Goal: Task Accomplishment & Management: Use online tool/utility

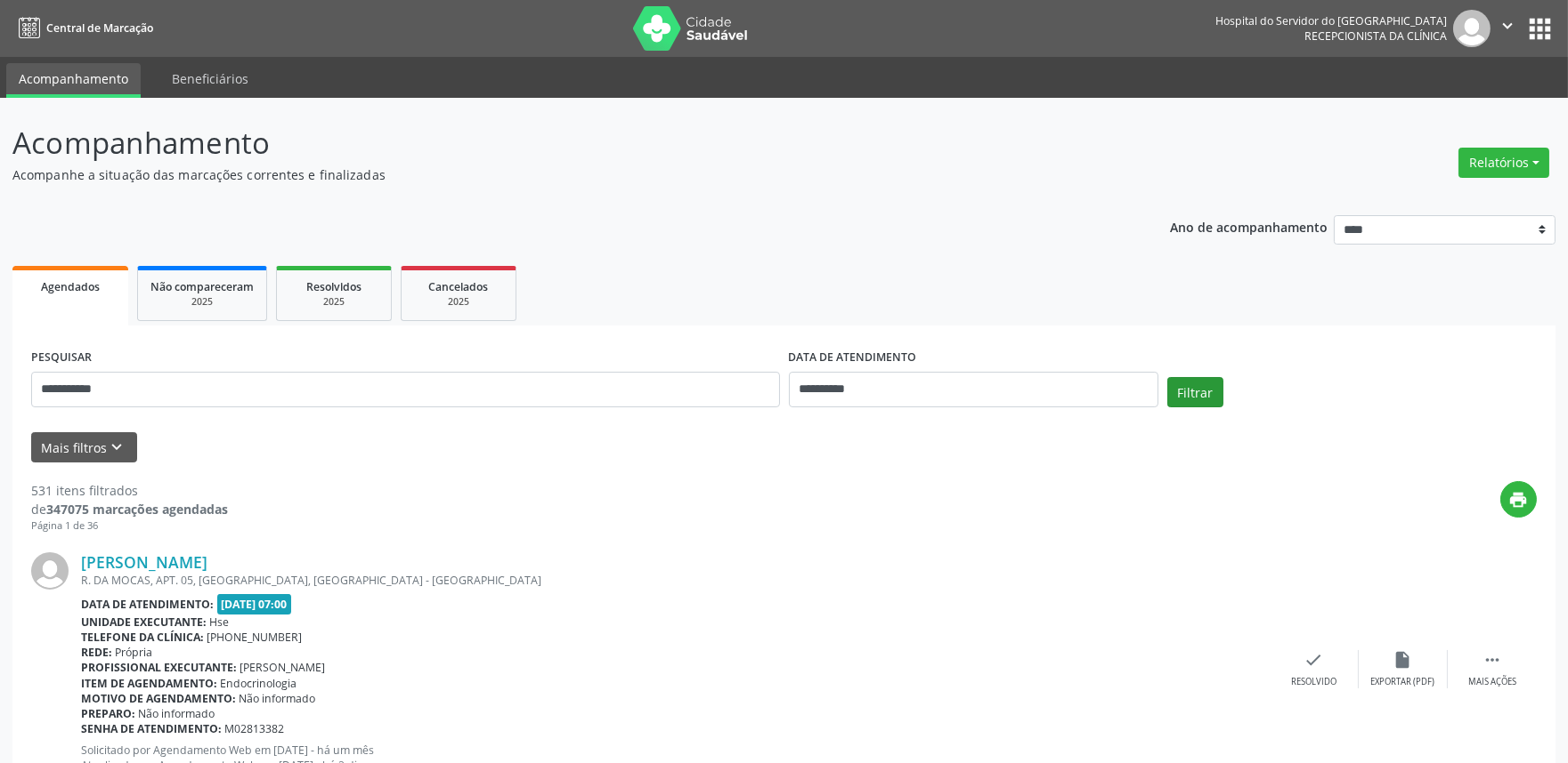
type input "**********"
click at [1206, 395] on button "Filtrar" at bounding box center [1195, 393] width 57 height 30
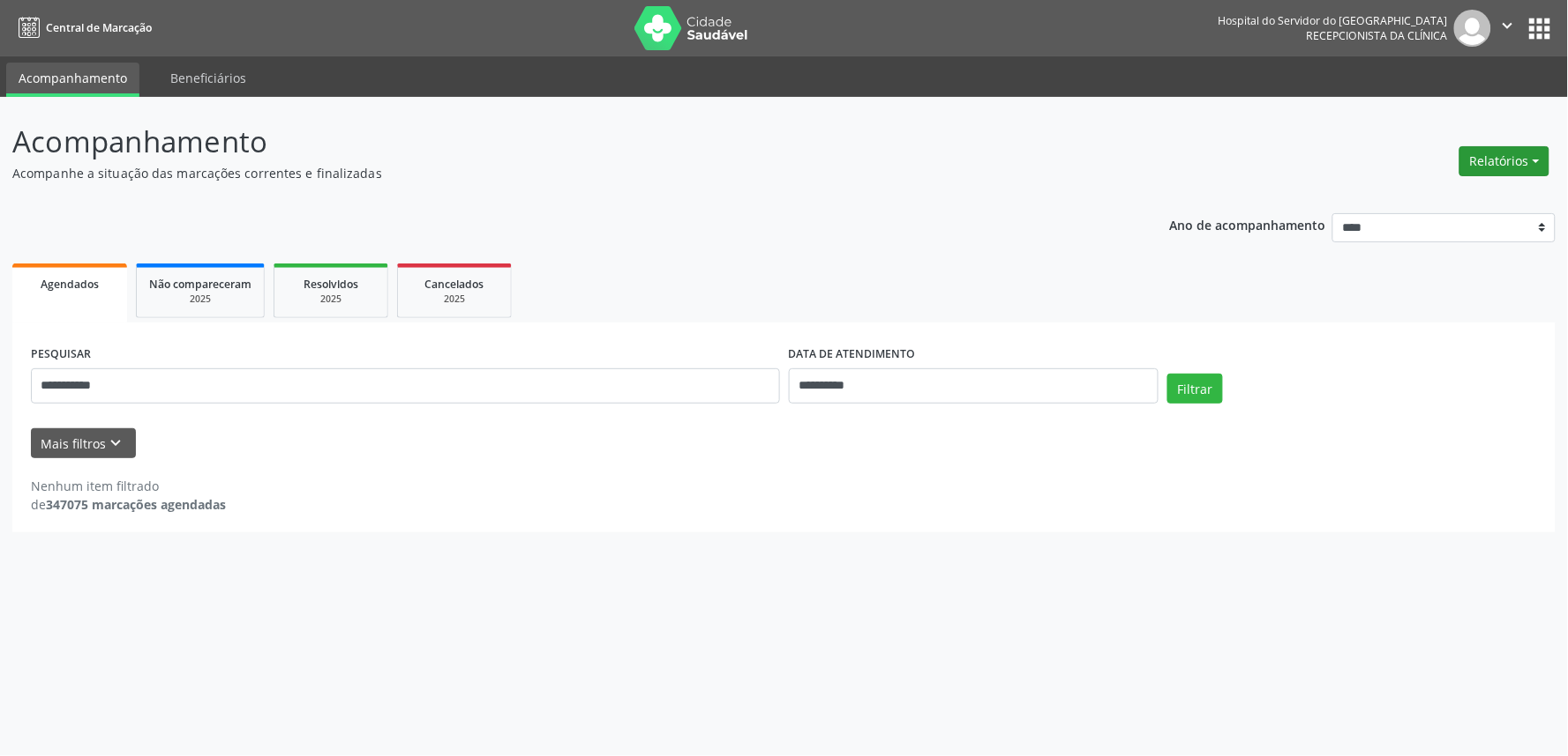
click at [1505, 156] on button "Relatórios" at bounding box center [1503, 162] width 90 height 30
click at [1423, 190] on link "Agendamentos" at bounding box center [1453, 198] width 189 height 25
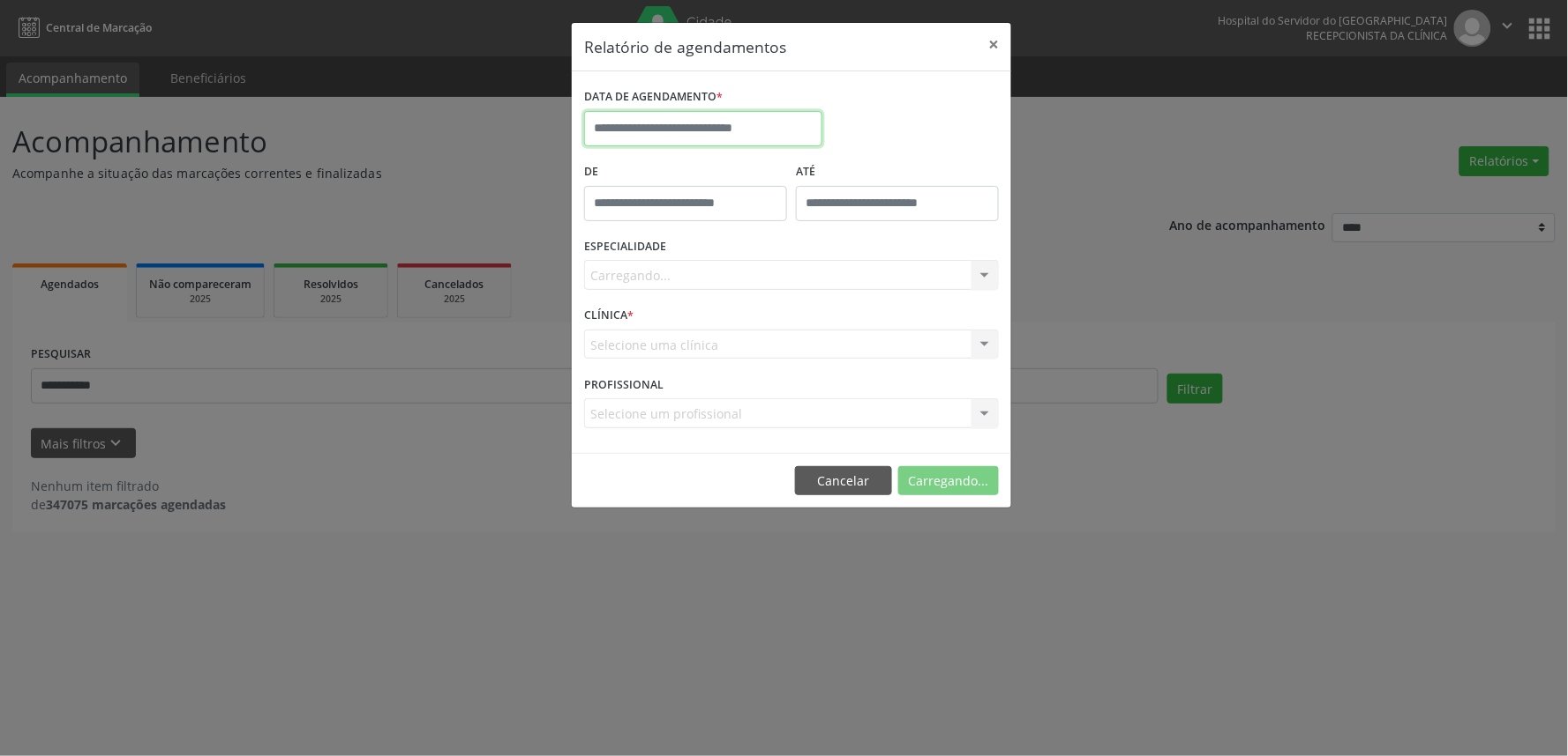
click at [671, 121] on input "text" at bounding box center [703, 129] width 238 height 36
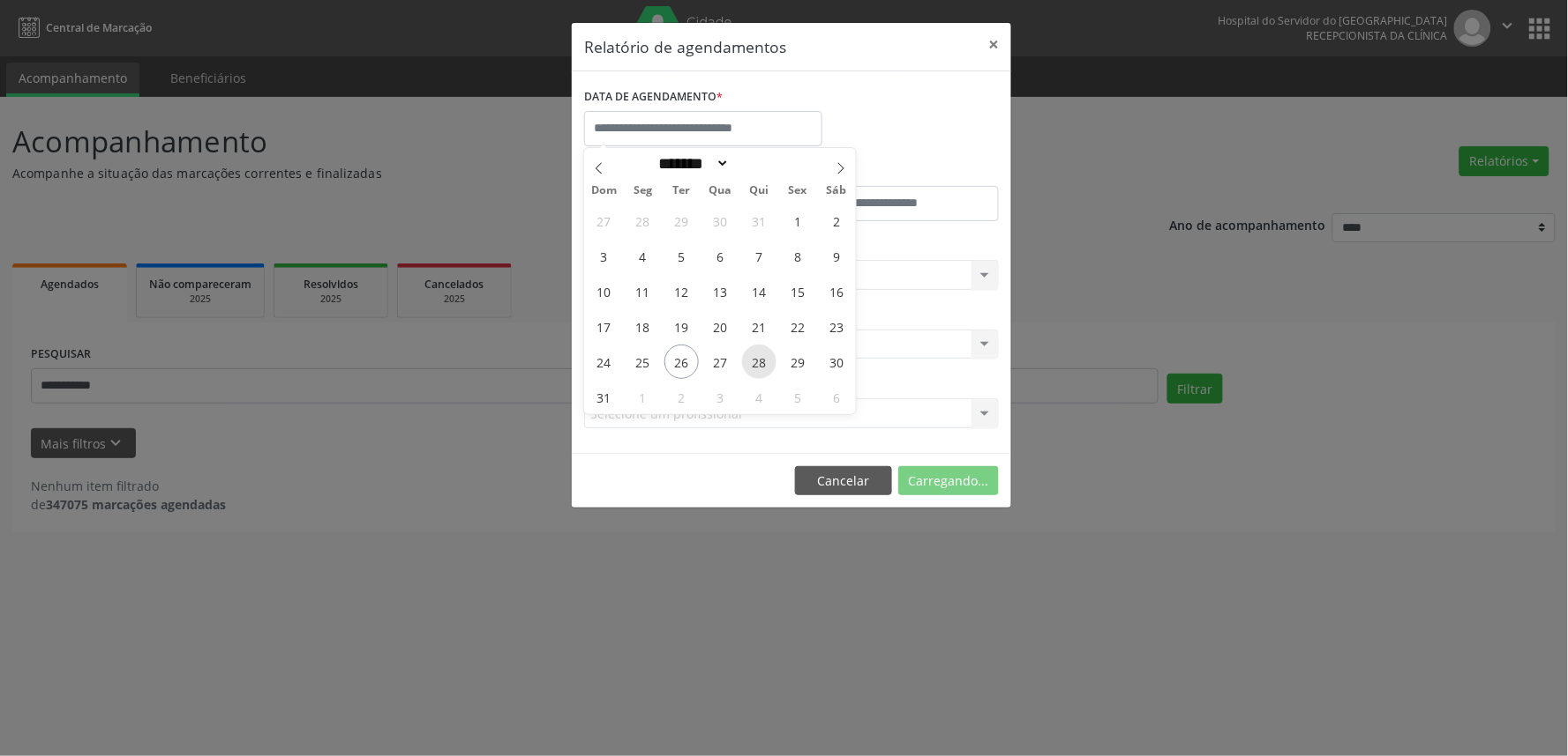
click at [770, 360] on span "28" at bounding box center [759, 362] width 35 height 35
type input "**********"
click at [770, 360] on span "28" at bounding box center [759, 362] width 35 height 35
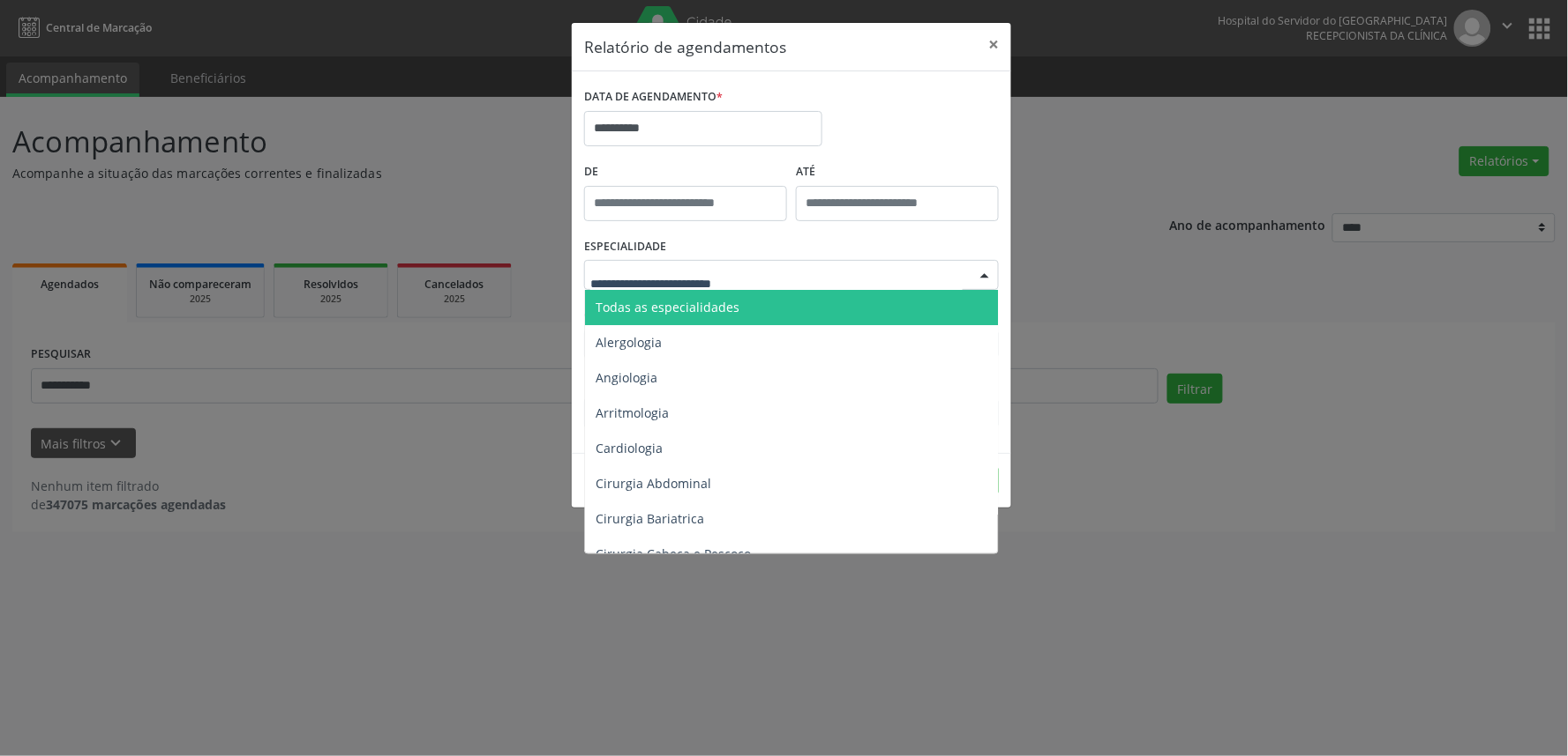
click at [764, 271] on div at bounding box center [791, 275] width 414 height 30
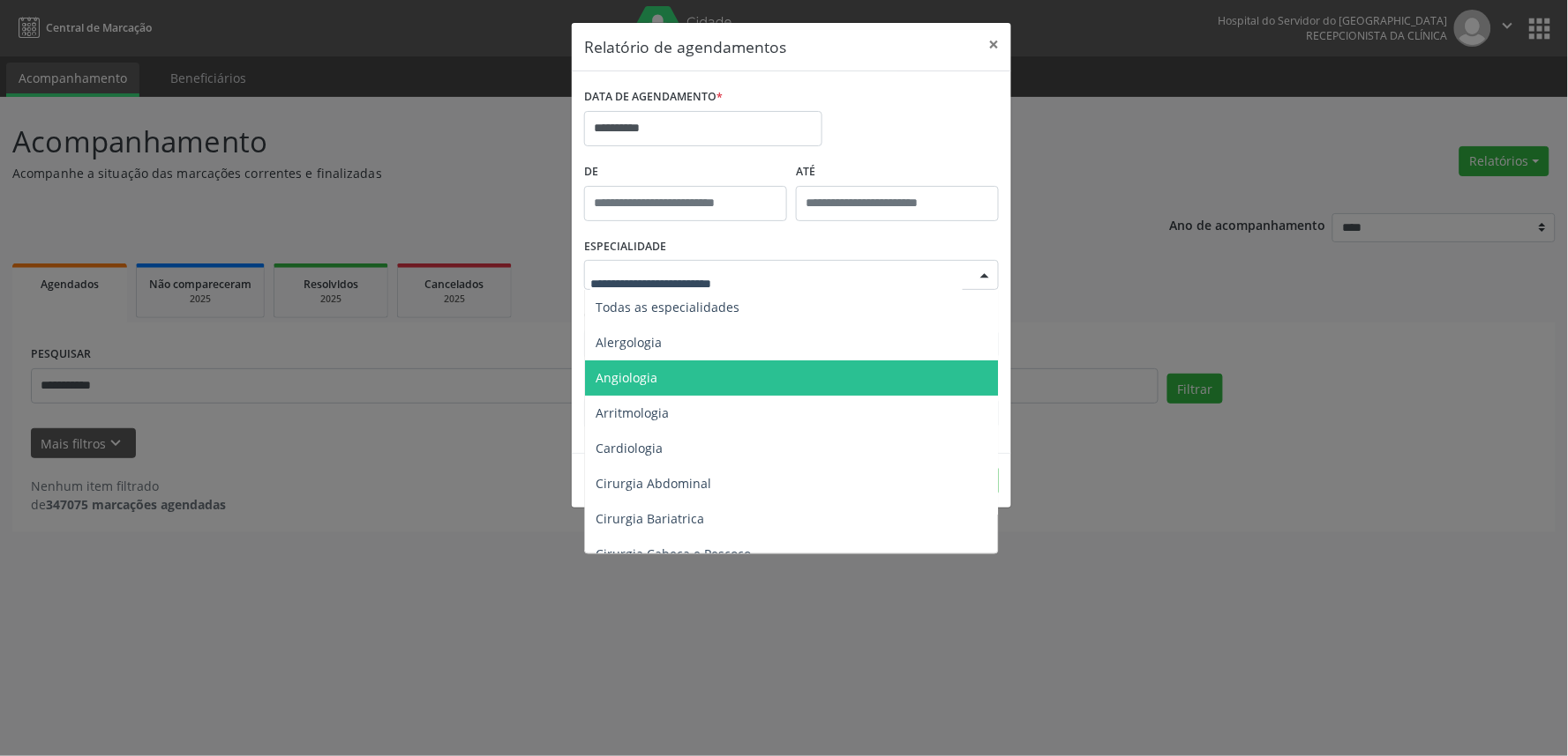
click at [725, 368] on span "Angiologia" at bounding box center [792, 378] width 415 height 36
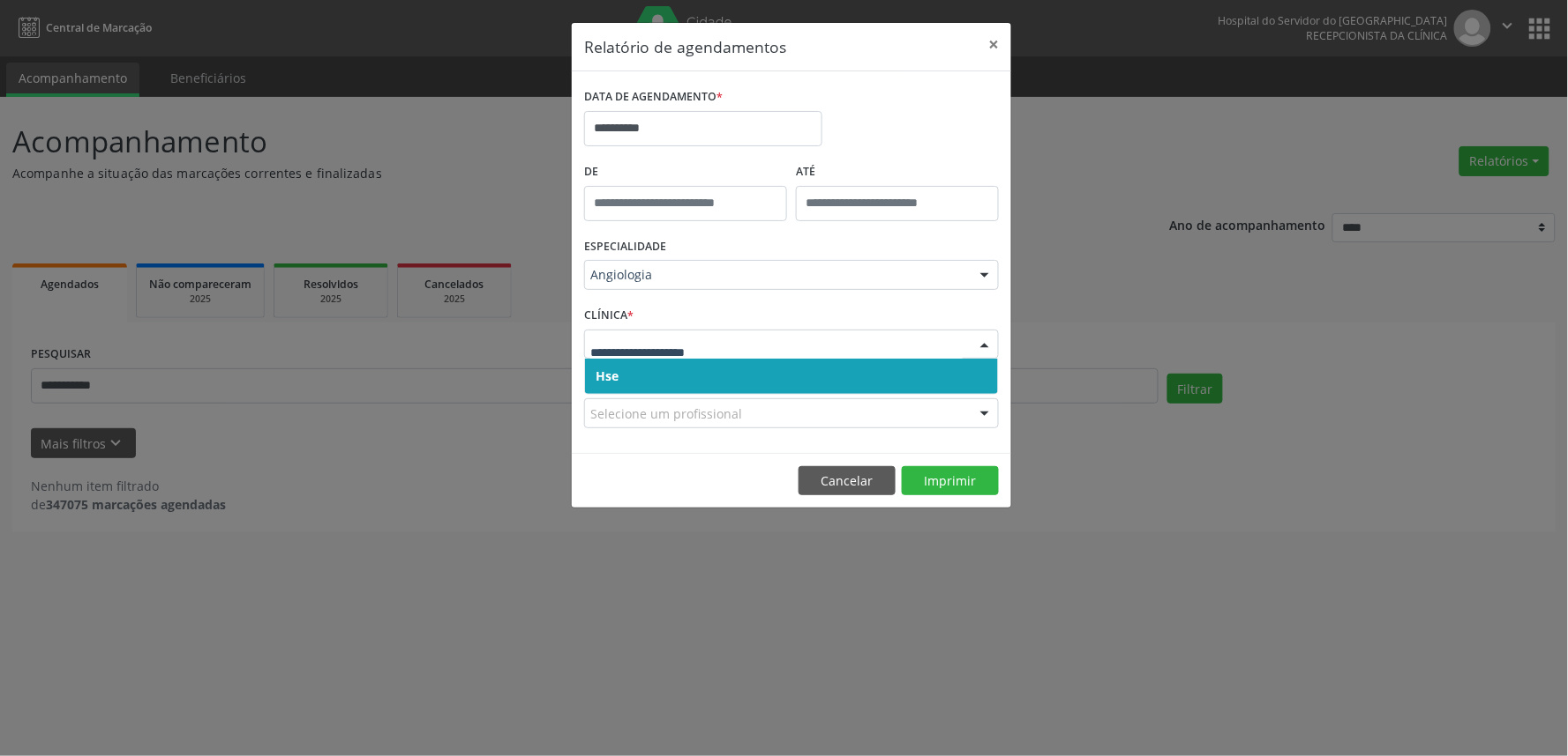
click at [729, 364] on span "Hse" at bounding box center [791, 377] width 412 height 36
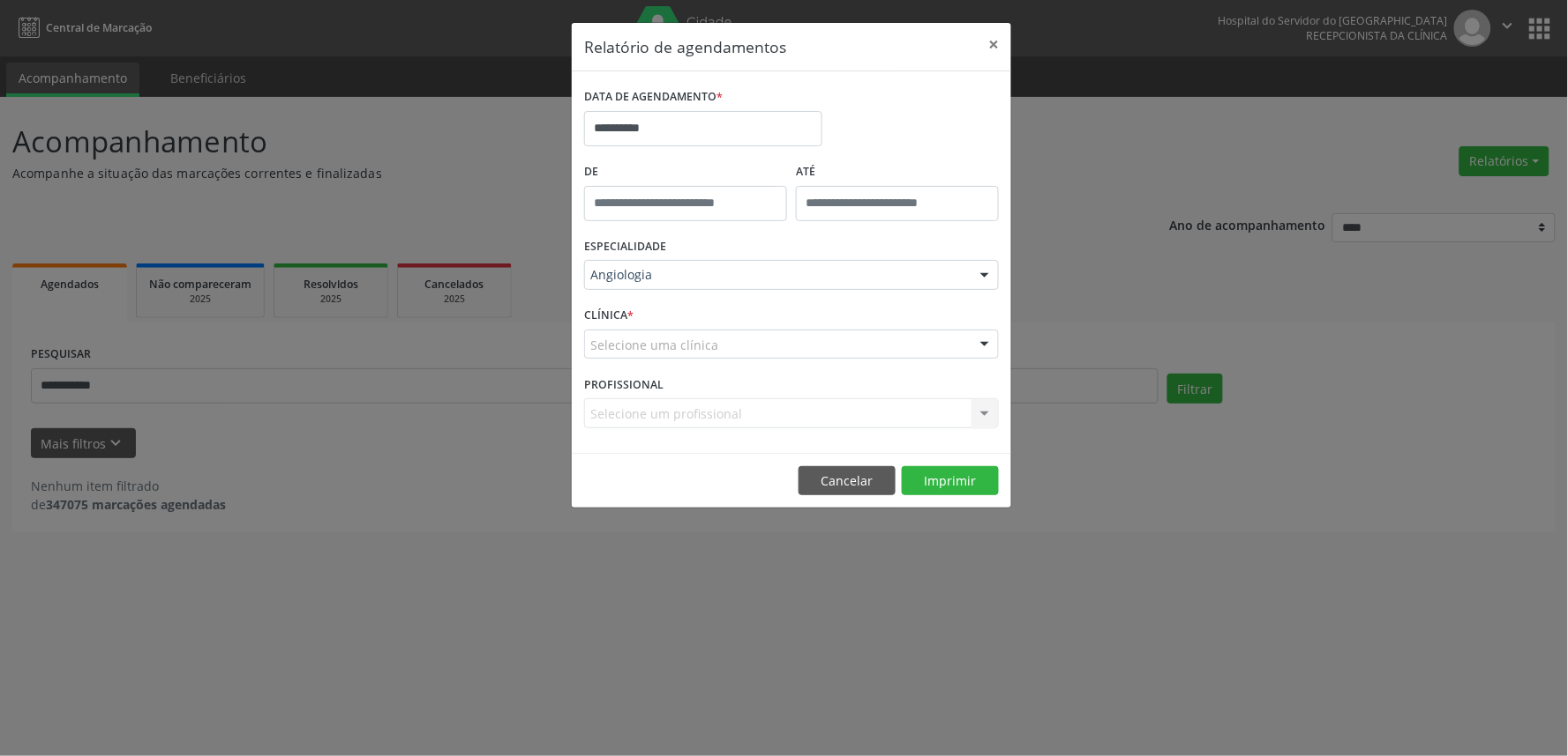
click at [730, 346] on div "Selecione uma clínica" at bounding box center [791, 345] width 414 height 30
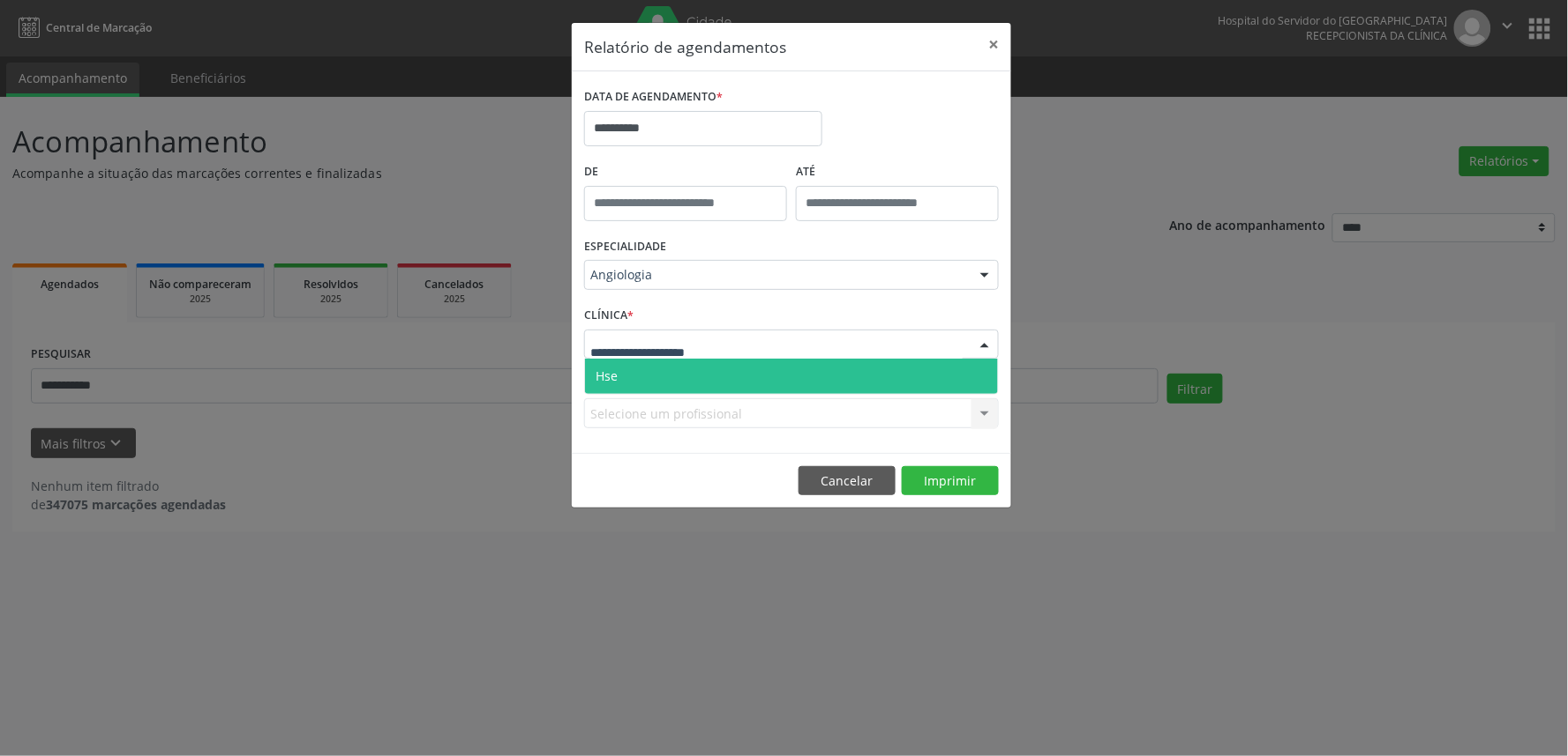
click at [728, 372] on span "Hse" at bounding box center [791, 377] width 412 height 36
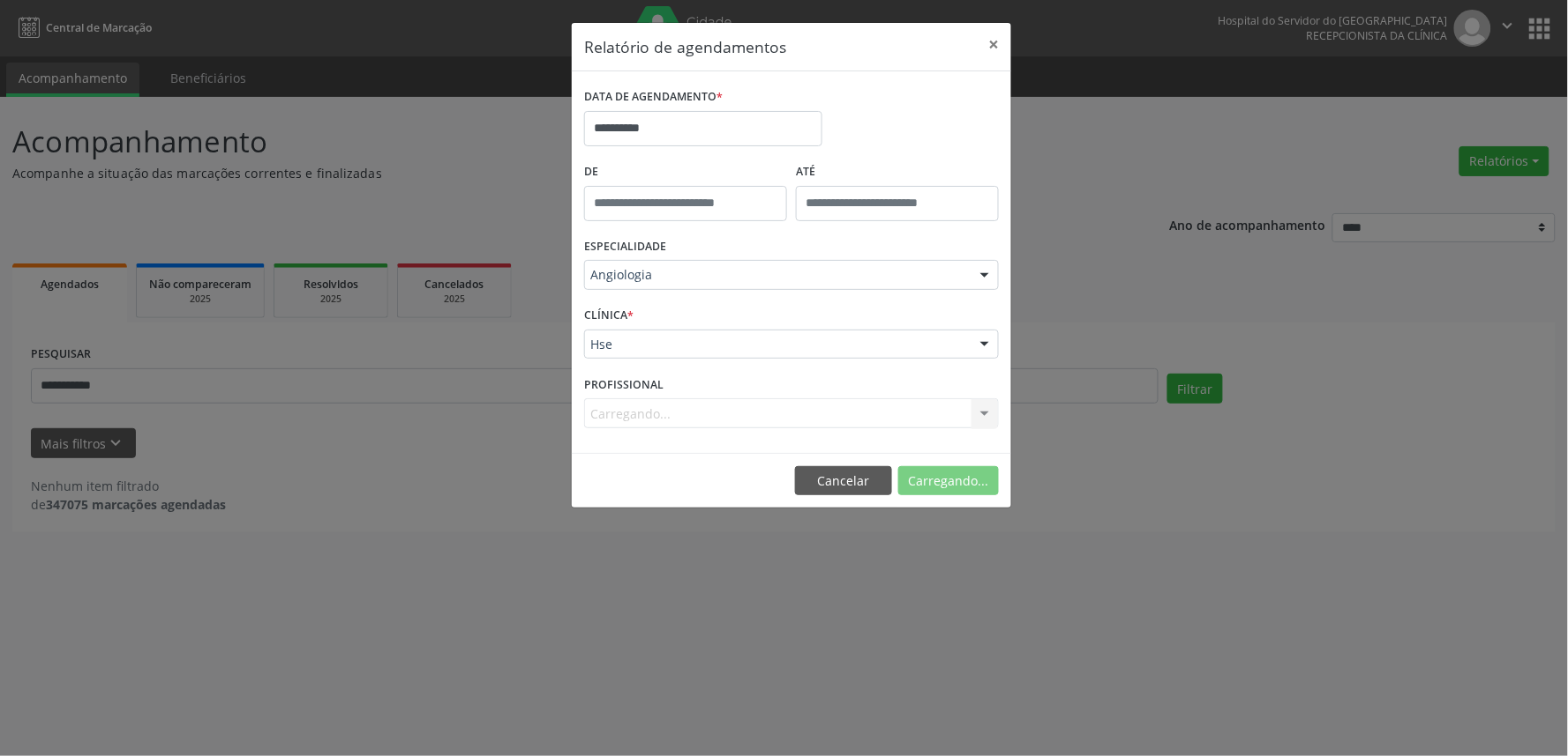
click at [733, 261] on div "Angiologia" at bounding box center [791, 275] width 414 height 30
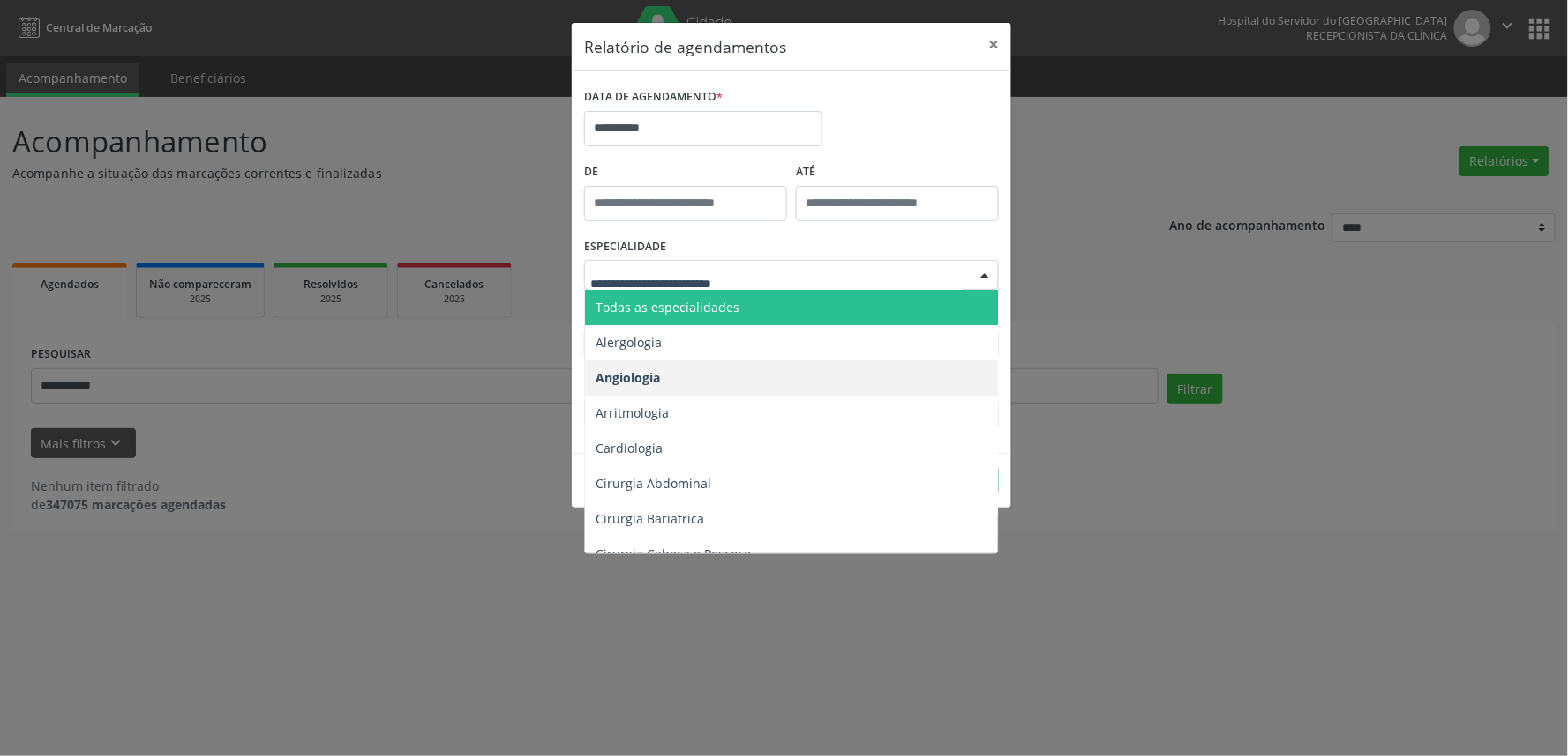
click at [721, 294] on span "Todas as especialidades" at bounding box center [792, 308] width 415 height 36
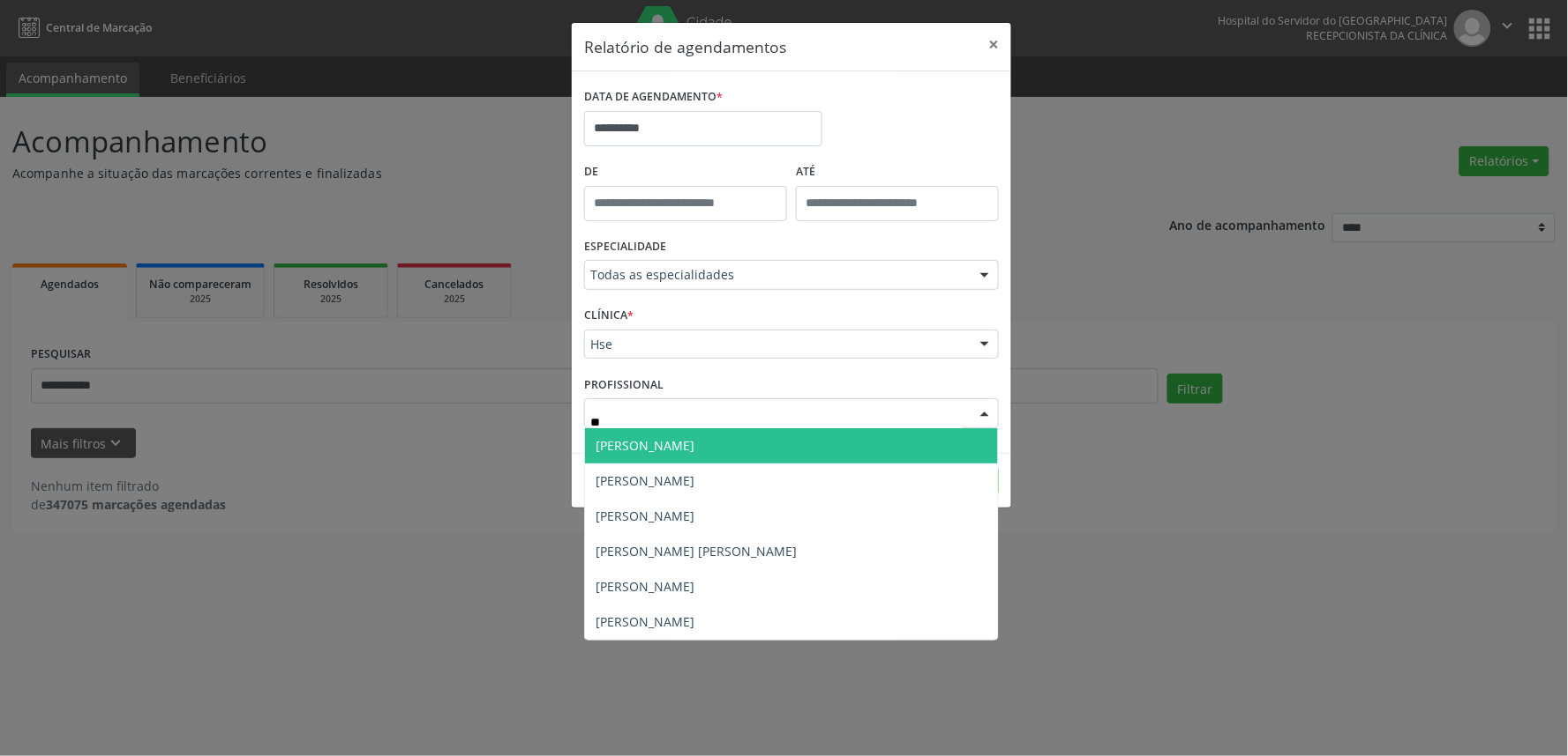
type input "***"
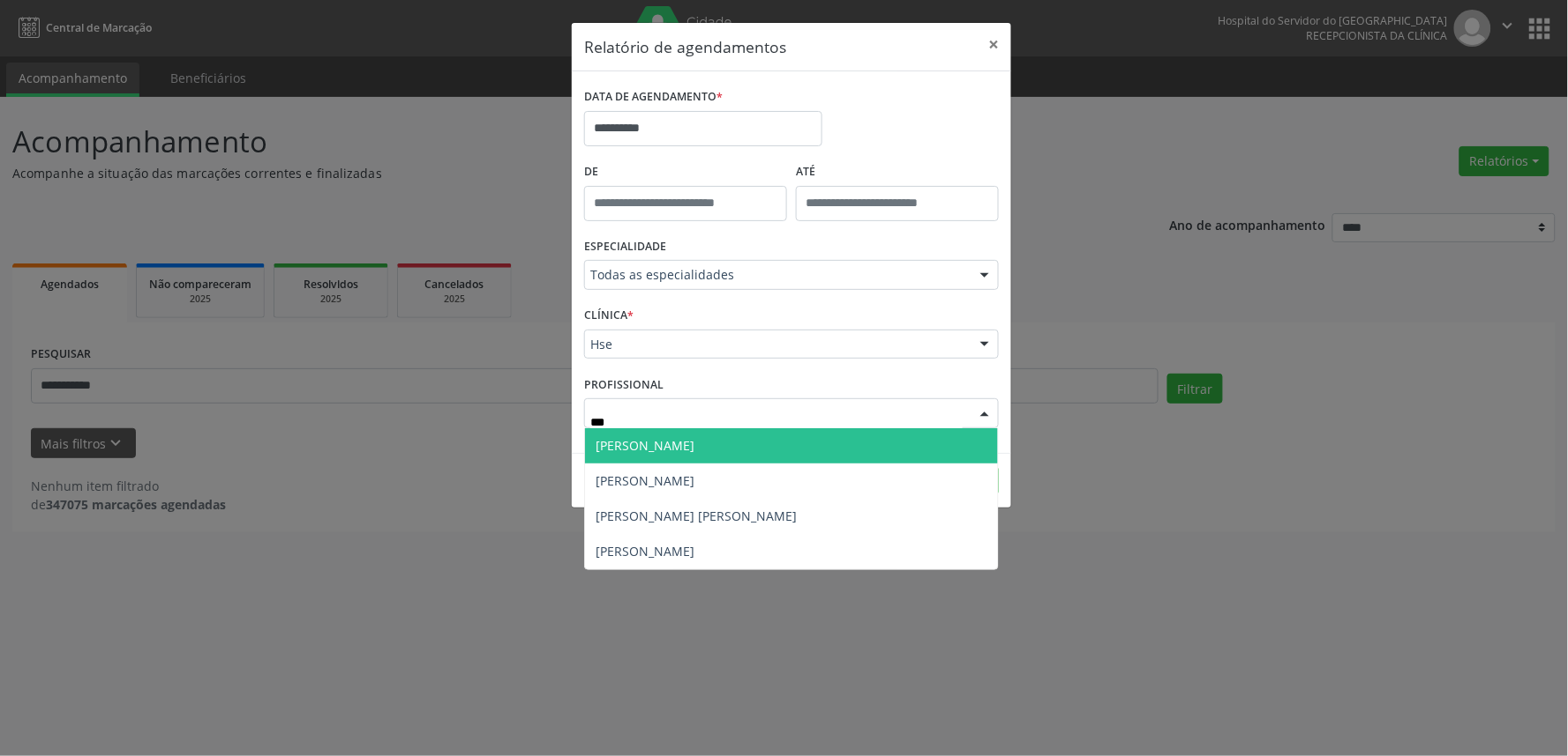
click at [693, 454] on span "[PERSON_NAME]" at bounding box center [791, 446] width 412 height 36
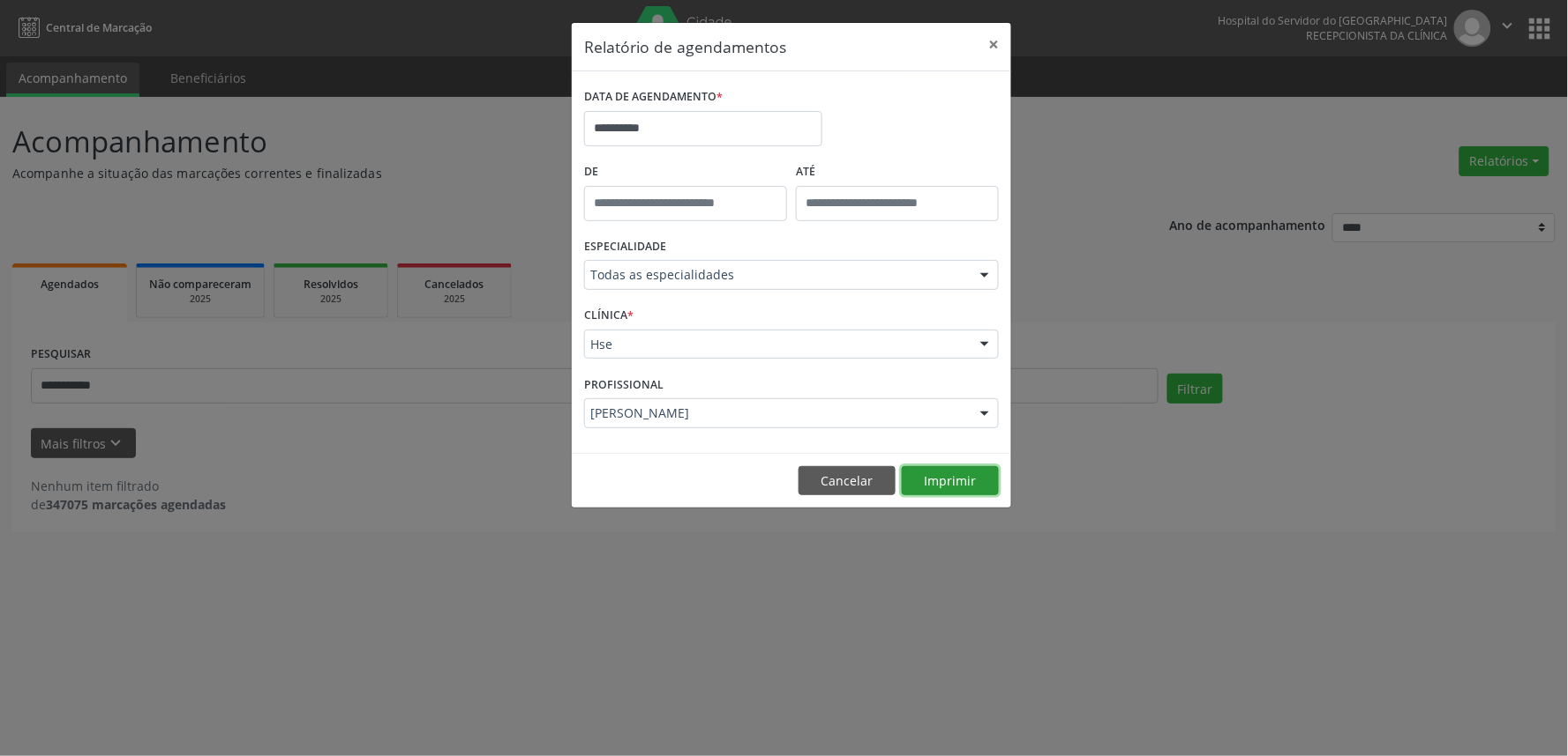
click at [923, 474] on button "Imprimir" at bounding box center [949, 481] width 97 height 30
